Goal: Transaction & Acquisition: Purchase product/service

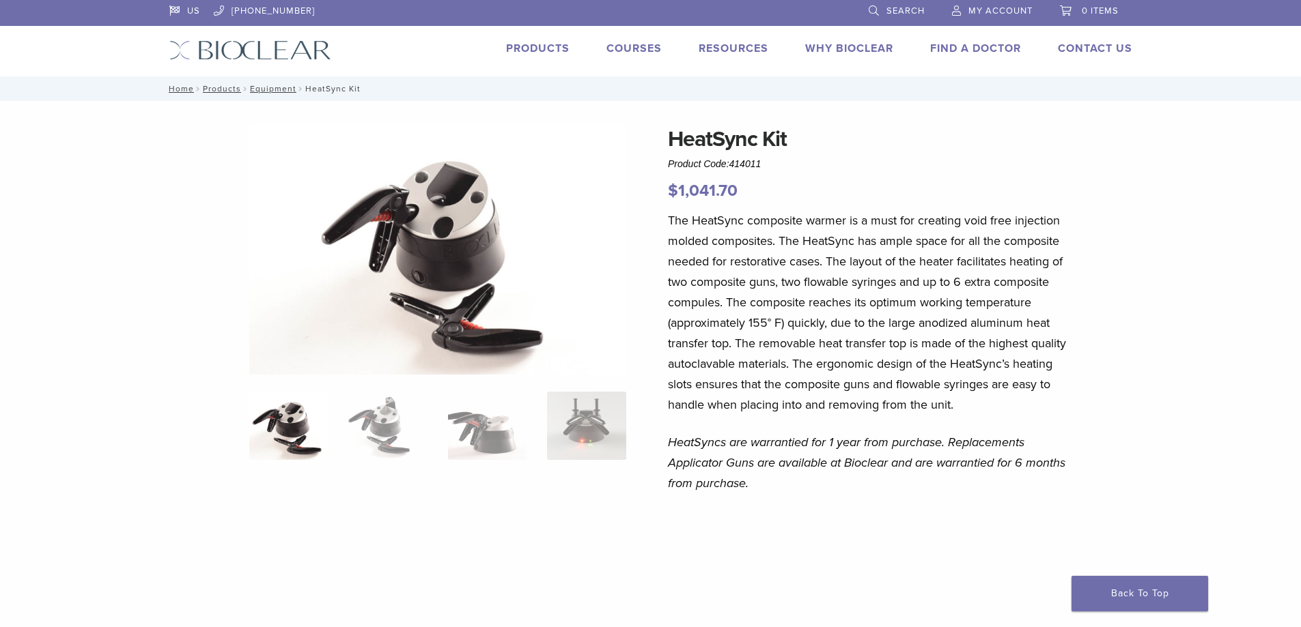
scroll to position [1, 0]
click at [539, 48] on link "Products" at bounding box center [537, 49] width 63 height 14
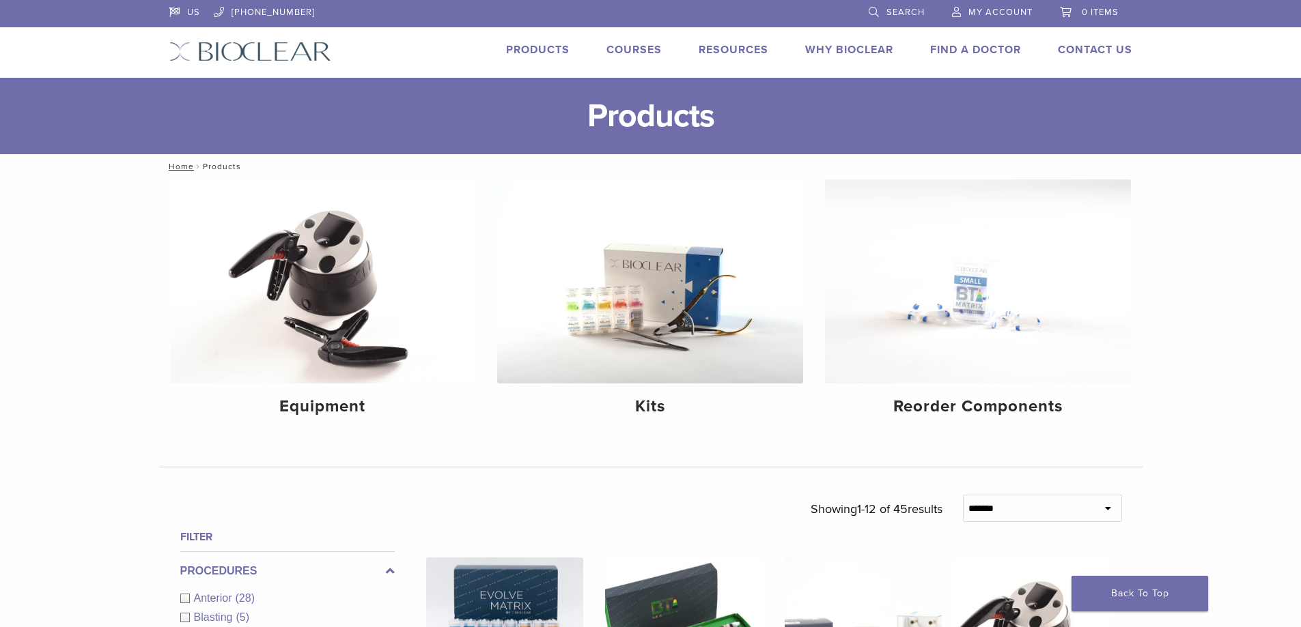
click at [270, 89] on h1 "Products" at bounding box center [650, 116] width 1301 height 76
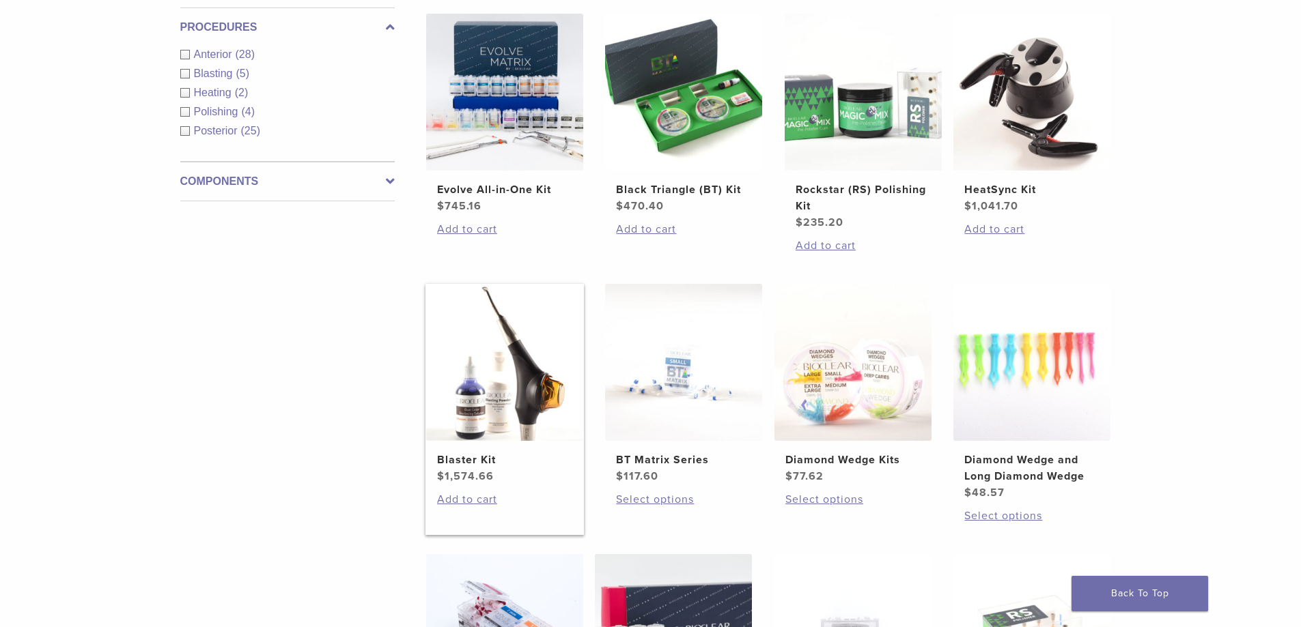
scroll to position [545, 0]
click at [522, 375] on img at bounding box center [504, 361] width 157 height 157
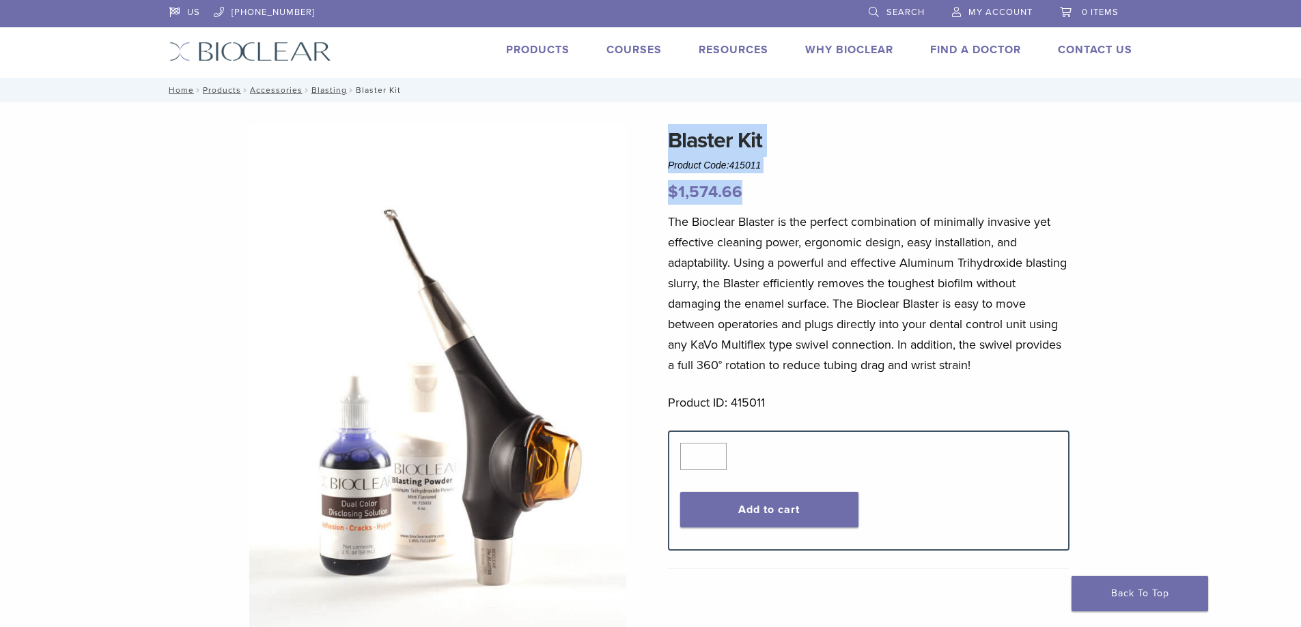
drag, startPoint x: 752, startPoint y: 190, endPoint x: 621, endPoint y: 210, distance: 132.6
click at [621, 210] on div "Blaster Kit Product Code: 415011 $ 1,574.66 Blaster Kit Product Code: 415011 $ …" at bounding box center [650, 594] width 983 height 941
